Goal: Task Accomplishment & Management: Manage account settings

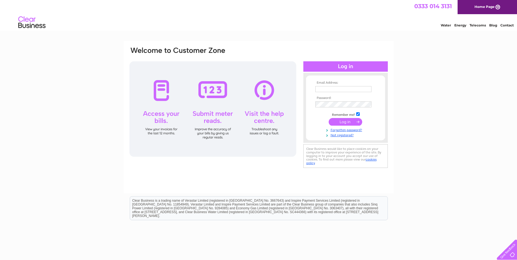
click at [340, 91] on input "text" at bounding box center [343, 89] width 56 height 6
type input "max.stewart@g-s.co.uk"
click at [344, 122] on input "submit" at bounding box center [344, 122] width 33 height 8
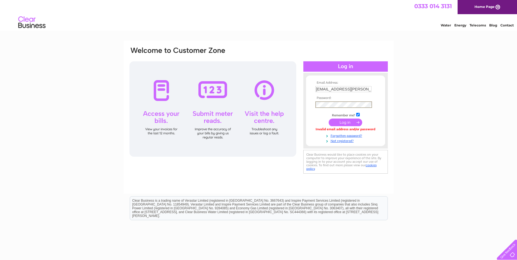
click at [328, 118] on input "submit" at bounding box center [344, 122] width 33 height 8
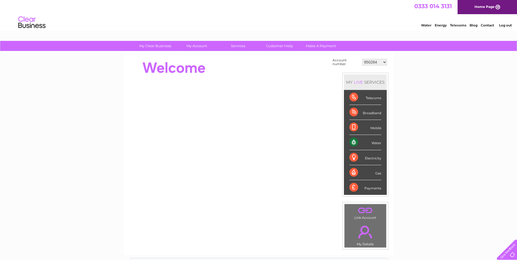
click at [384, 64] on select "950284 971923 30283264" at bounding box center [374, 62] width 25 height 7
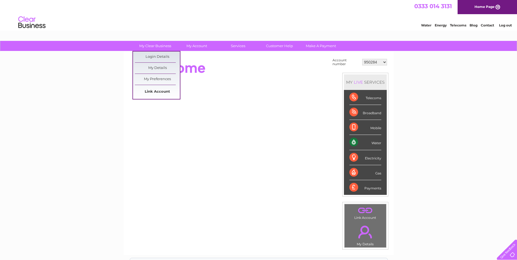
click at [154, 90] on link "Link Account" at bounding box center [157, 91] width 45 height 11
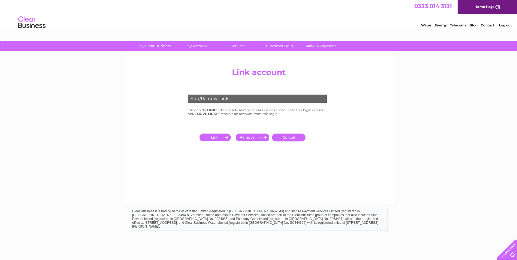
click at [212, 138] on input "submit" at bounding box center [215, 137] width 33 height 8
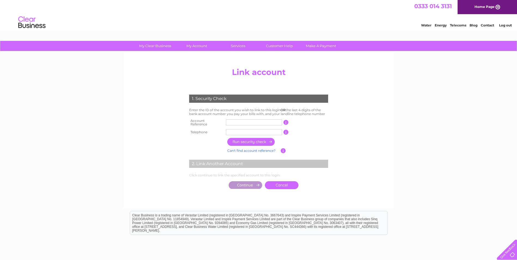
click at [246, 124] on input "text" at bounding box center [254, 122] width 56 height 6
type input "950286"
click at [269, 130] on input "text" at bounding box center [254, 132] width 56 height 6
type input "01413321194"
click at [248, 139] on input "button" at bounding box center [251, 142] width 48 height 8
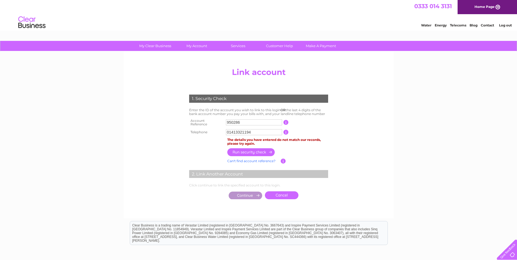
drag, startPoint x: 257, startPoint y: 132, endPoint x: 197, endPoint y: 132, distance: 60.2
click at [197, 132] on tr "Telephone 01413321194 1 of the landline telephone numbers you have given us" at bounding box center [259, 132] width 142 height 9
type input "07803896973"
click at [254, 148] on input "button" at bounding box center [251, 152] width 48 height 8
